Goal: Information Seeking & Learning: Learn about a topic

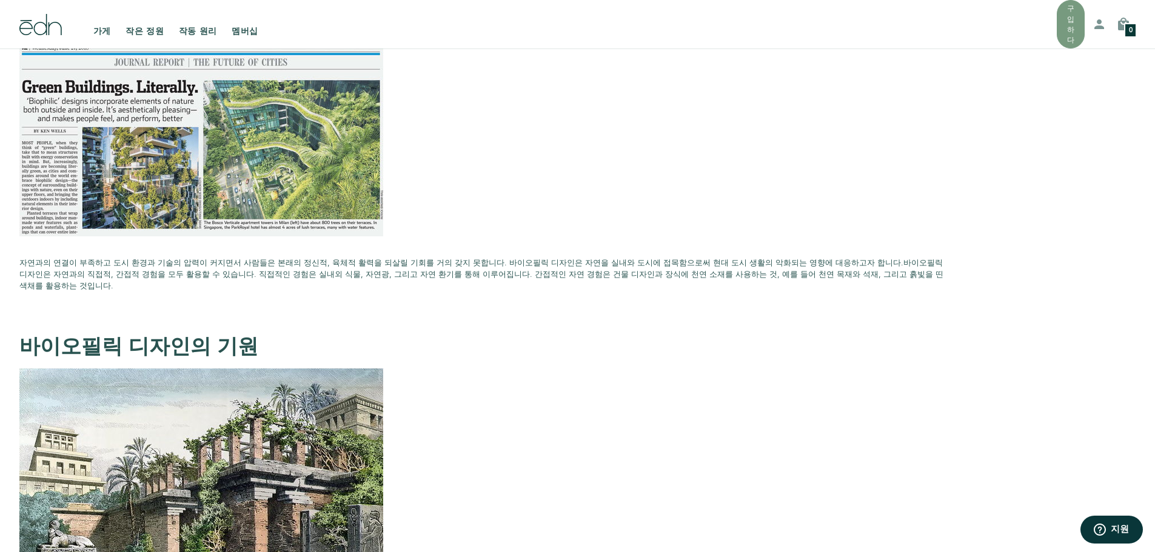
scroll to position [1152, 0]
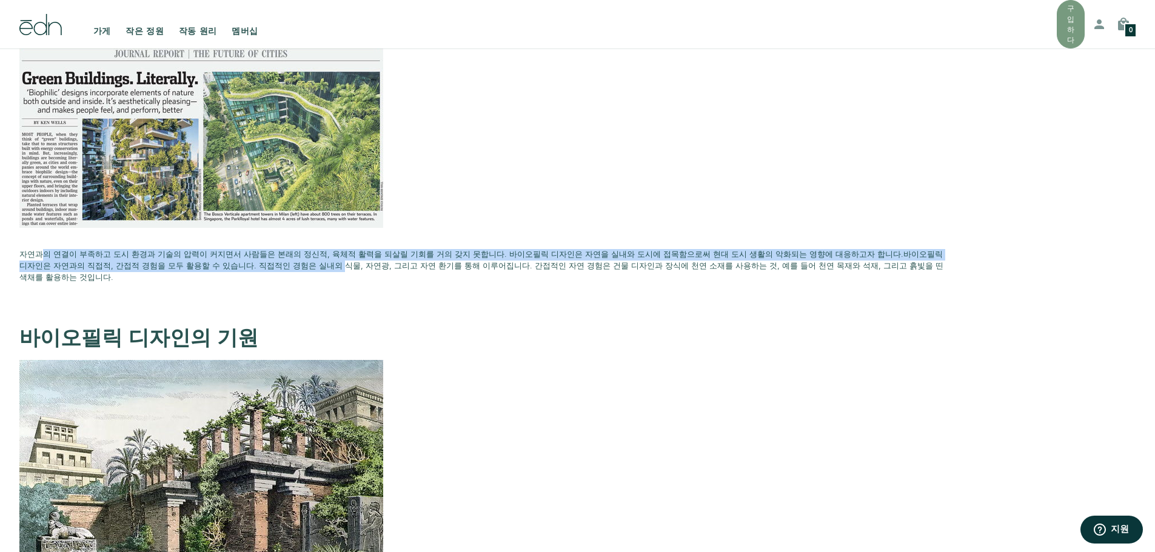
drag, startPoint x: 75, startPoint y: 228, endPoint x: 242, endPoint y: 245, distance: 168.1
click at [241, 245] on p "자연과의 연결이 부족하고 도시 환경과 기술의 압력이 커지면서 사람들은 본래의 정신적, 육체적 활력을 되살릴 기회를 거의 갖지 못합니다. 바이오…" at bounding box center [482, 267] width 927 height 58
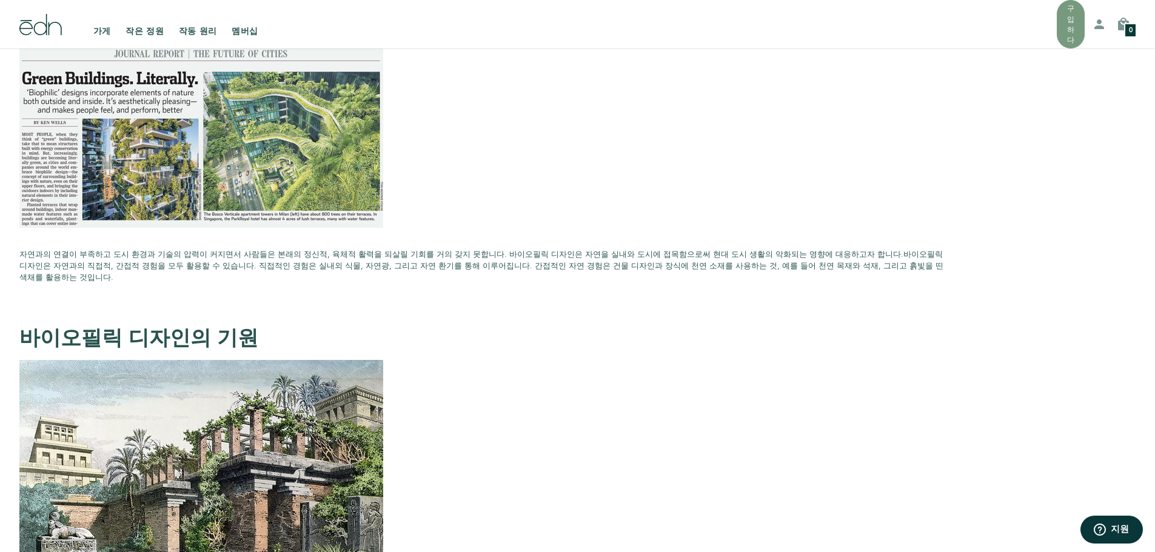
click at [245, 249] on font "바이오필릭 디자인은 자연과의 직접적, 간접적 경험을 모두 활용할 수 있습니다. 직접적인 경험은 실내외 식물, 자연광, 그리고 자연 환기를 통해…" at bounding box center [481, 266] width 924 height 34
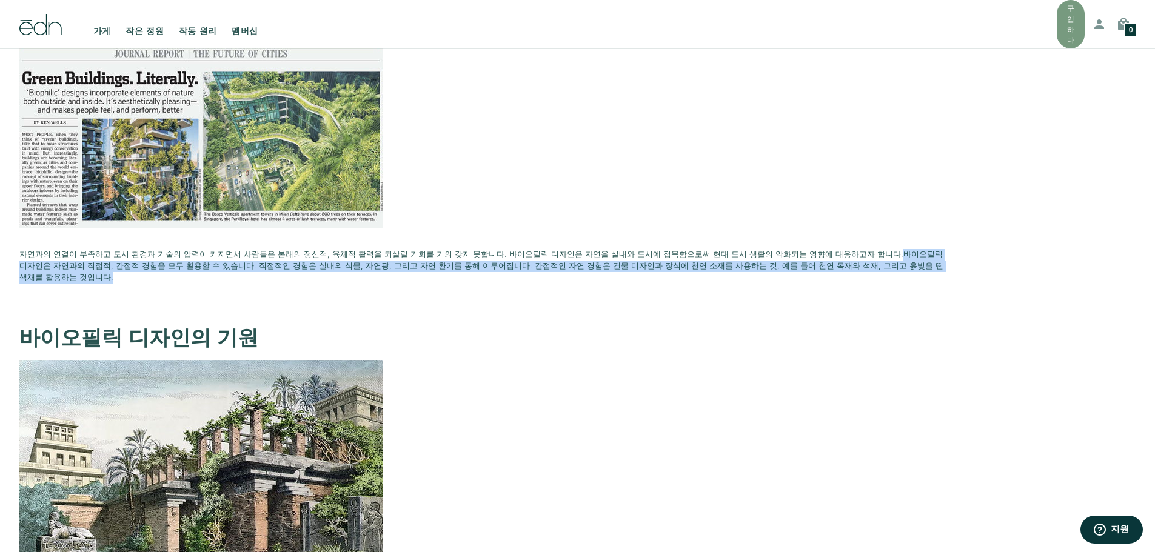
drag, startPoint x: 893, startPoint y: 242, endPoint x: 826, endPoint y: 228, distance: 68.1
click at [826, 238] on p "자연과의 연결이 부족하고 도시 환경과 기술의 압력이 커지면서 사람들은 본래의 정신적, 육체적 활력을 되살릴 기회를 거의 갖지 못합니다. 바이오…" at bounding box center [482, 267] width 927 height 58
copy font "바이오필릭 디자인은 자연과의 직접적, 간접적 경험을 모두 활용할 수 있습니다. 직접적인 경험은 실내외 식물, 자연광, 그리고 자연 환기를 통해…"
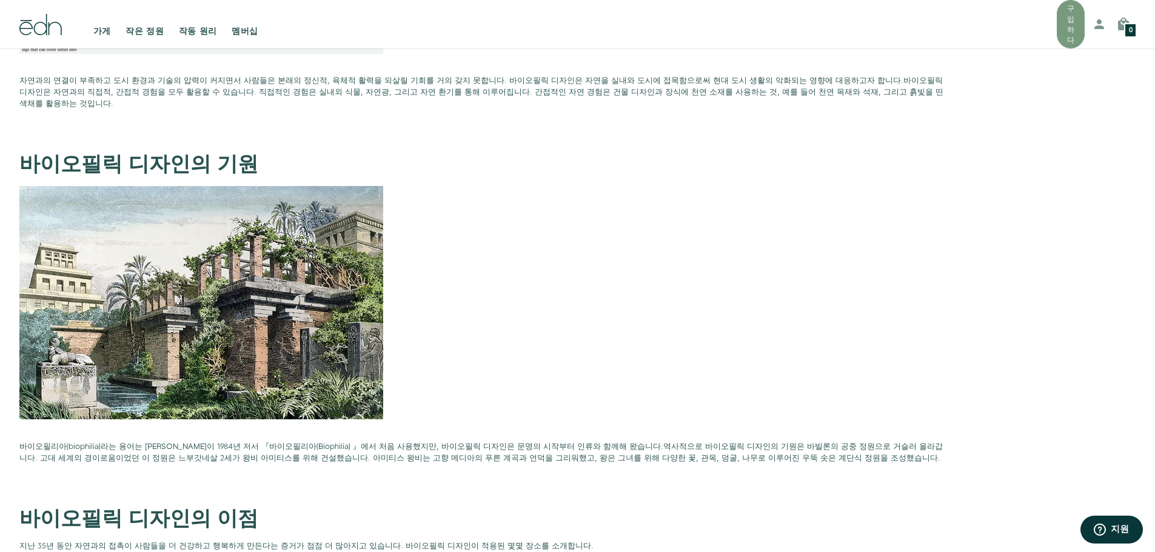
scroll to position [1333, 0]
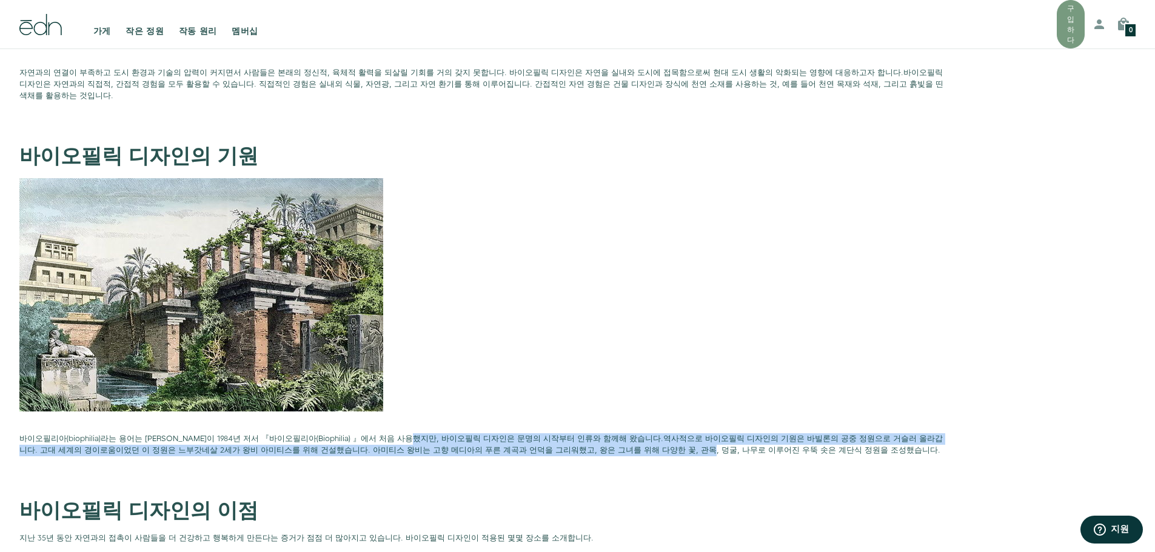
drag, startPoint x: 427, startPoint y: 407, endPoint x: 604, endPoint y: 421, distance: 177.0
click at [590, 433] on p "바이오필리아(biophilia)라는 용어는 [PERSON_NAME]이 1984년 저서 『 바이오필리아(Biophilia) 』에서 처음 사용했지…" at bounding box center [482, 450] width 927 height 35
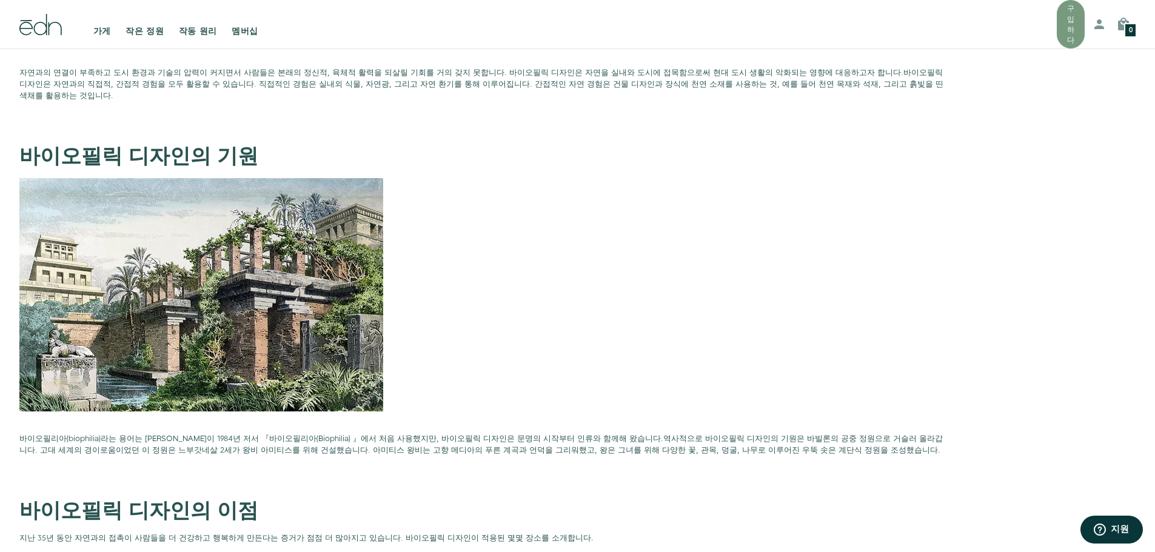
click at [612, 433] on p "바이오필리아(biophilia)라는 용어는 [PERSON_NAME]이 1984년 저서 『 바이오필리아(Biophilia) 』에서 처음 사용했지…" at bounding box center [482, 450] width 927 height 35
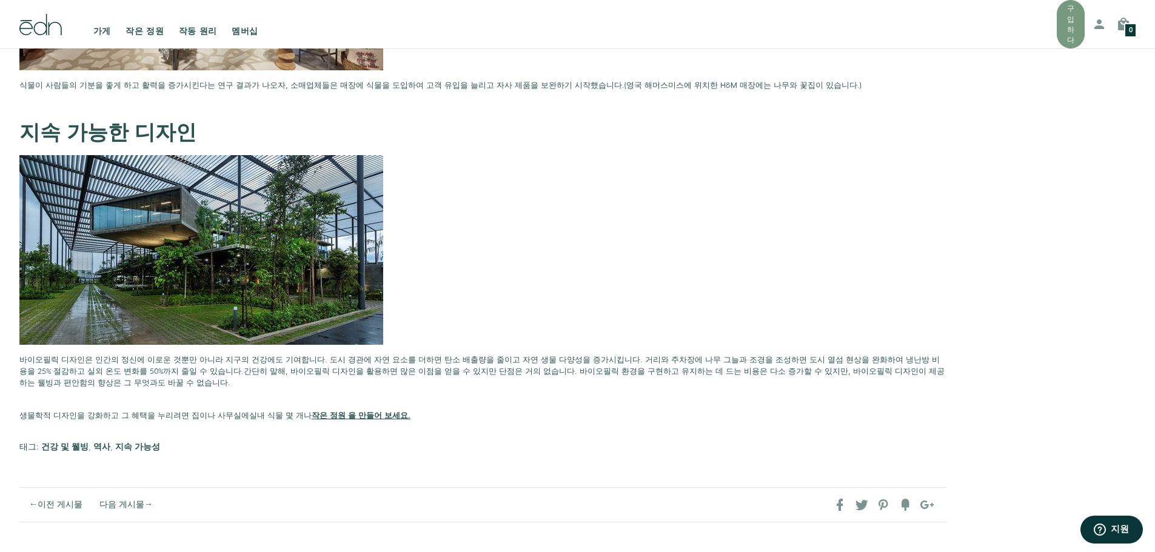
scroll to position [3333, 0]
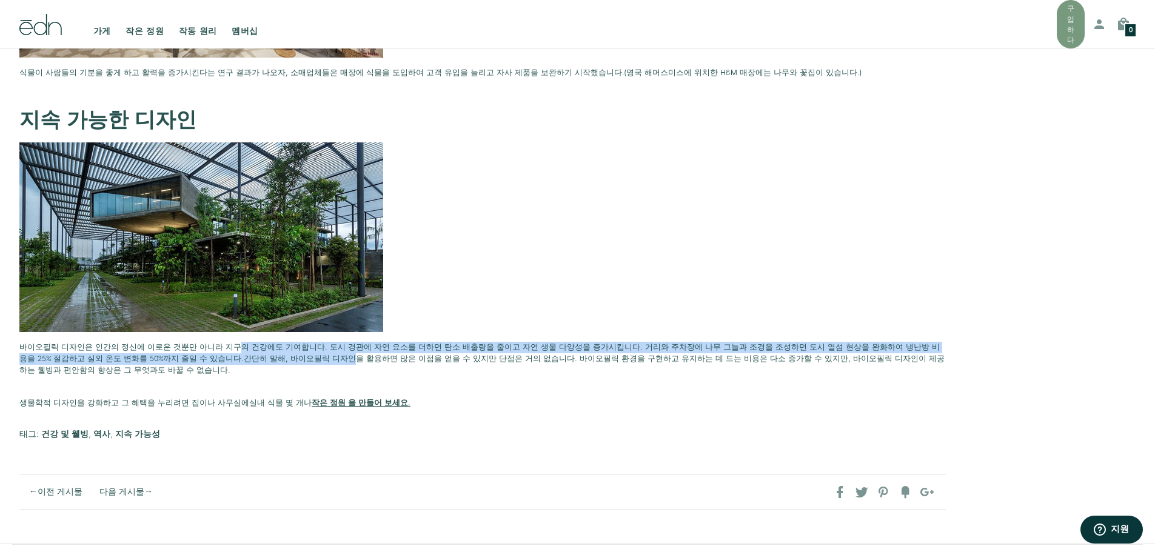
drag, startPoint x: 245, startPoint y: 322, endPoint x: 222, endPoint y: 298, distance: 33.4
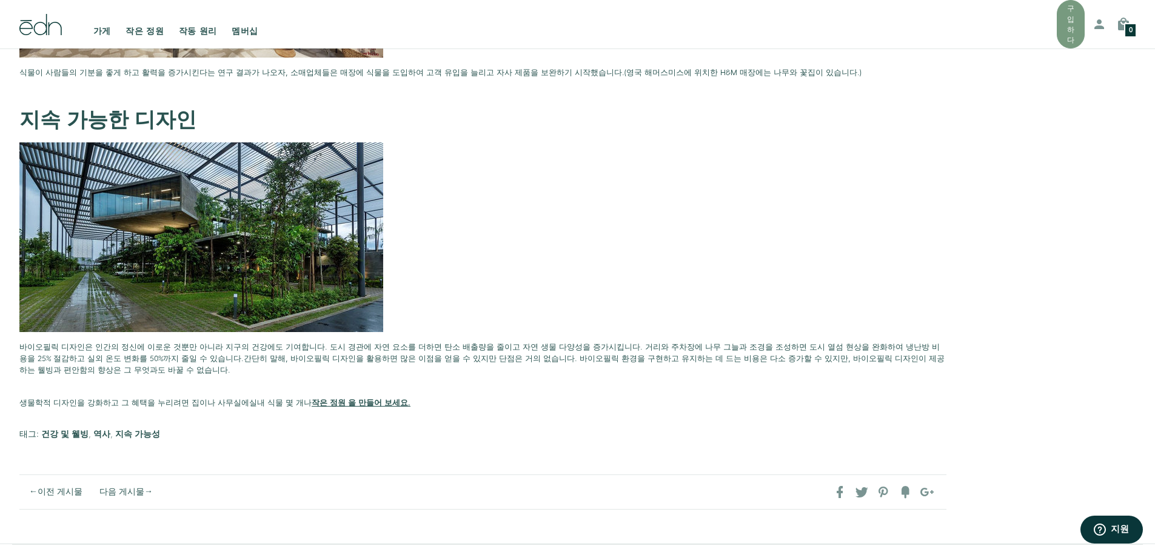
click at [31, 342] on font "바이오필릭 디자인은 인간의 정신에 이로운 것뿐만 아니라 지구의 건강에도 기여합니다. 도시 경관에 자연 요소를 더하면 탄소 배출량을 줄이고 자연…" at bounding box center [479, 353] width 920 height 22
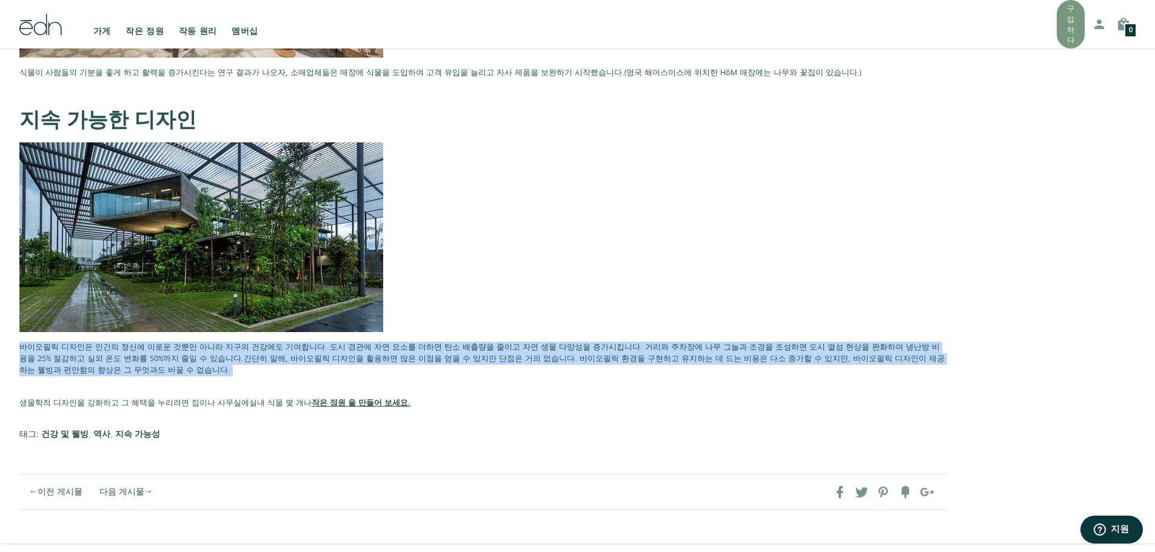
drag, startPoint x: 19, startPoint y: 307, endPoint x: 804, endPoint y: 353, distance: 786.2
click at [804, 353] on p "바이오필릭 디자인은 인간의 정신에 이로운 것뿐만 아니라 지구의 건강에도 기여합니다. 도시 경관에 자연 요소를 더하면 탄소 배출량을 줄이고 자연…" at bounding box center [482, 365] width 927 height 47
copy p "바이오필릭 디자인은 인간의 정신에 이로운 것뿐만 아니라 지구의 건강에도 기여합니다. 도시 경관에 자연 요소를 더하면 탄소 배출량을 줄이고 자연…"
click at [290, 178] on img at bounding box center [201, 237] width 364 height 190
